Goal: Check status: Check status

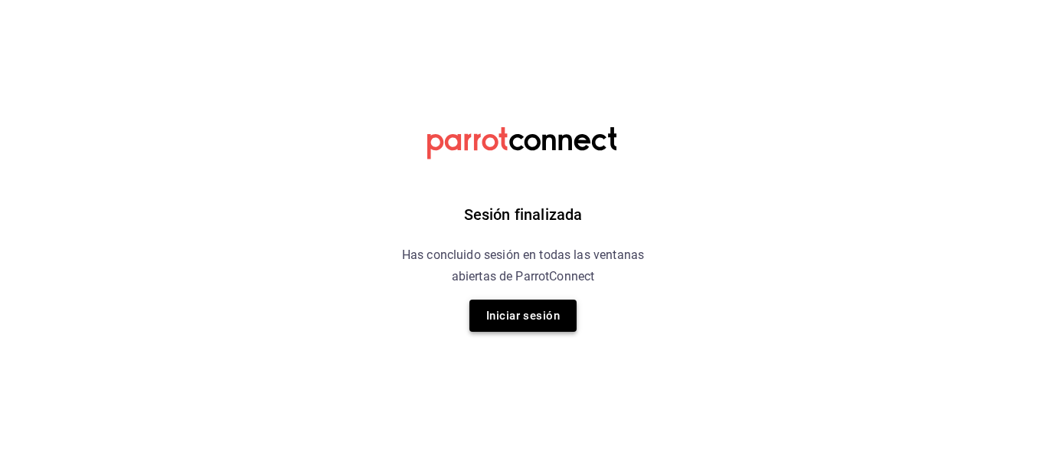
click at [566, 309] on button "Iniciar sesión" at bounding box center [522, 315] width 107 height 32
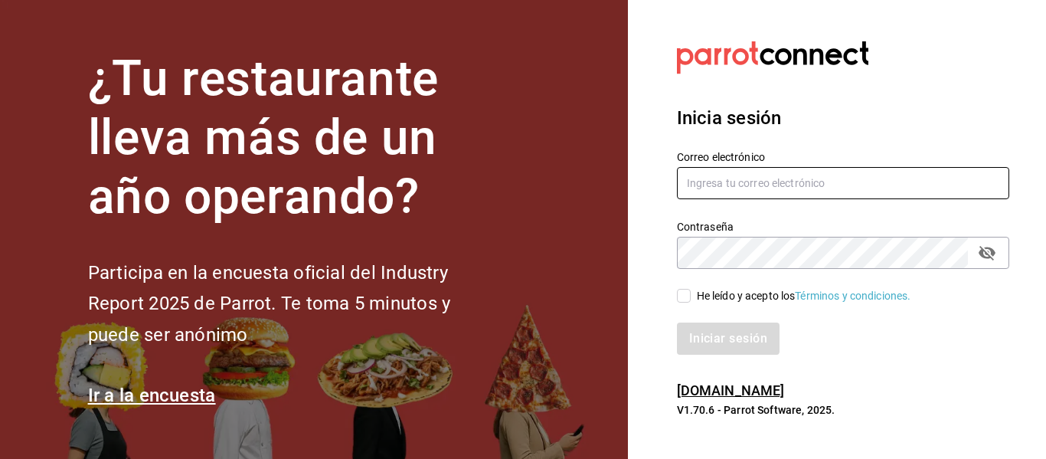
type input "[PERSON_NAME][EMAIL_ADDRESS][DOMAIN_NAME]"
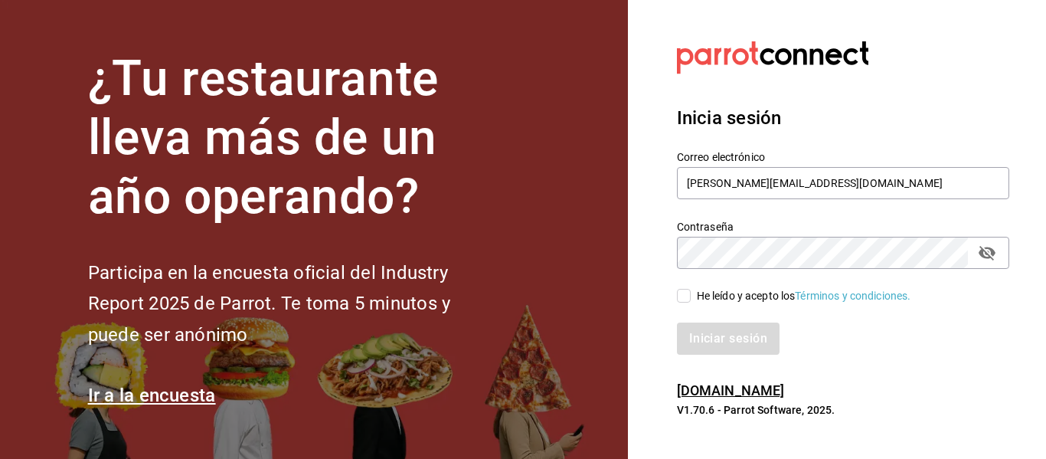
click at [684, 301] on input "He leído y acepto los Términos y condiciones." at bounding box center [684, 296] width 14 height 14
checkbox input "true"
click at [720, 322] on button "Iniciar sesión" at bounding box center [729, 338] width 104 height 32
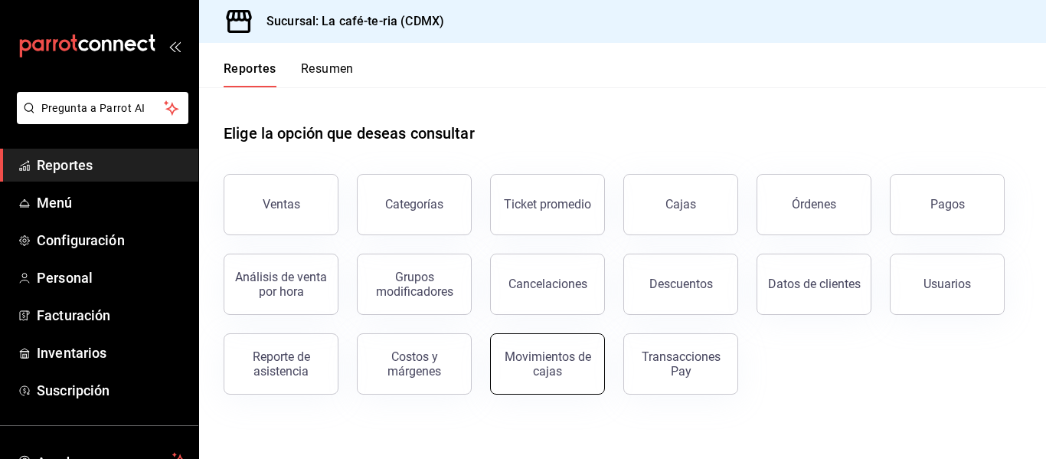
click at [554, 380] on button "Movimientos de cajas" at bounding box center [547, 363] width 115 height 61
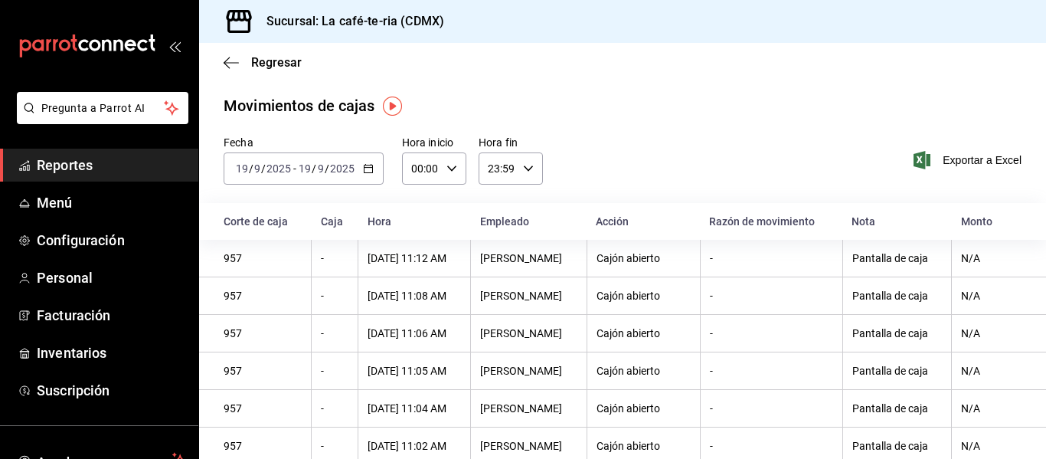
click at [1029, 323] on th "N/A" at bounding box center [998, 334] width 94 height 38
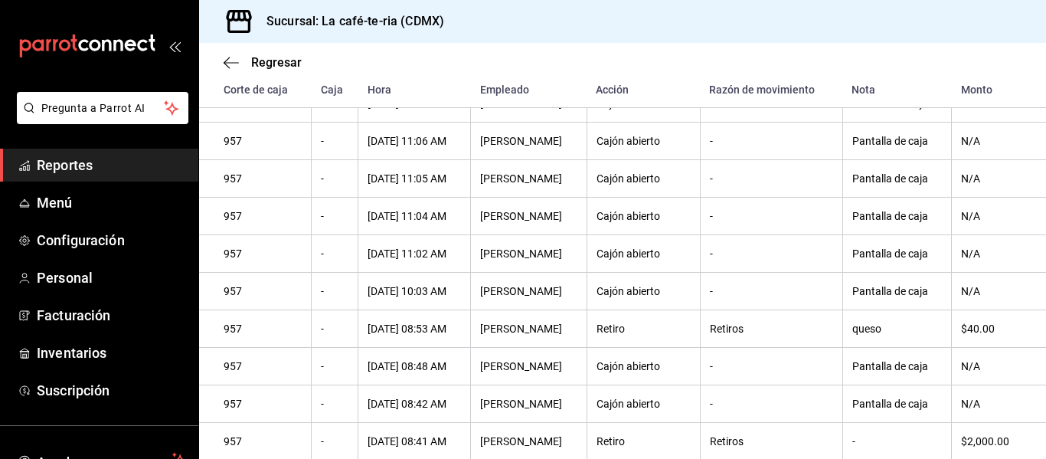
scroll to position [306, 0]
